Goal: Task Accomplishment & Management: Complete application form

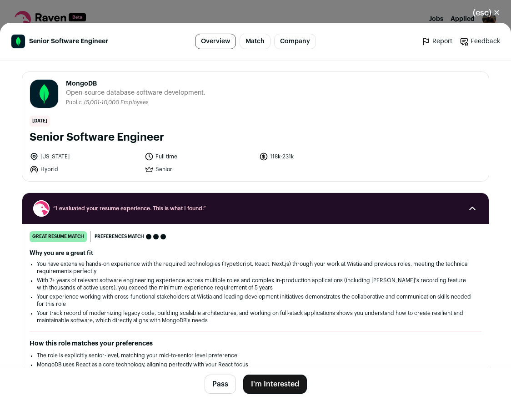
click at [79, 85] on span "MongoDB" at bounding box center [136, 83] width 140 height 9
copy span "MongoDB"
click at [493, 15] on button "(esc) ✕" at bounding box center [486, 13] width 49 height 20
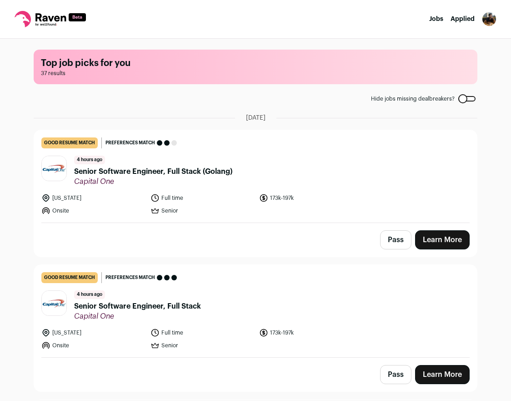
scroll to position [1039, 0]
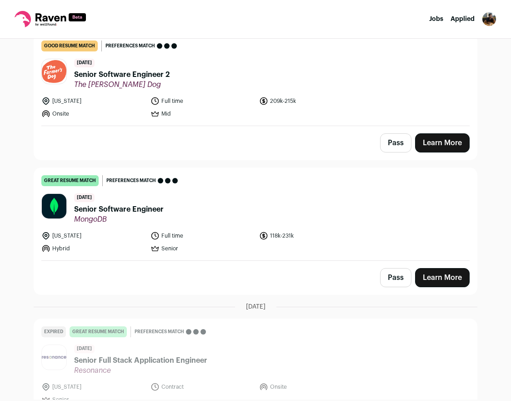
click at [432, 276] on link "Learn More" at bounding box center [442, 277] width 55 height 19
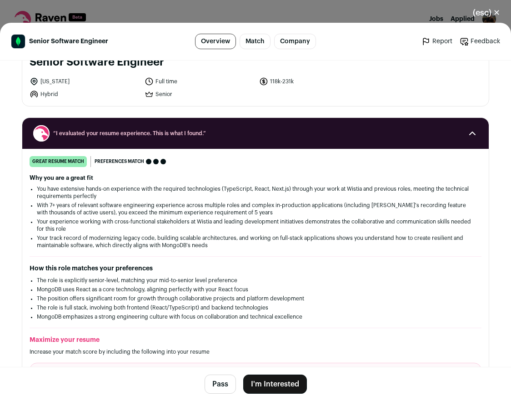
scroll to position [89, 0]
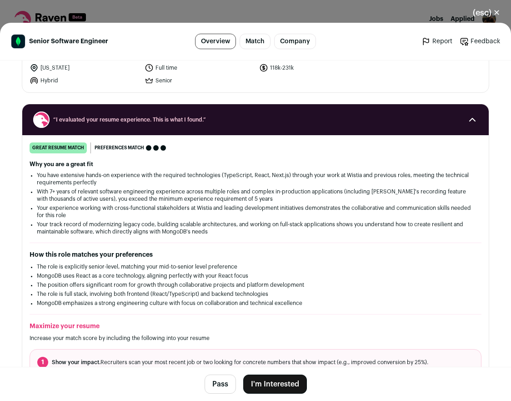
click at [272, 380] on button "I'm Interested" at bounding box center [275, 383] width 64 height 19
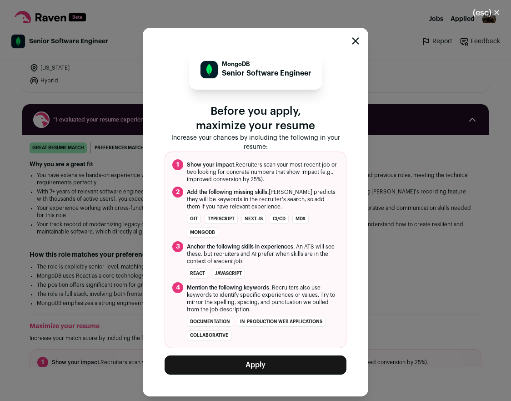
click at [253, 370] on button "Apply" at bounding box center [256, 364] width 182 height 19
